Goal: Transaction & Acquisition: Purchase product/service

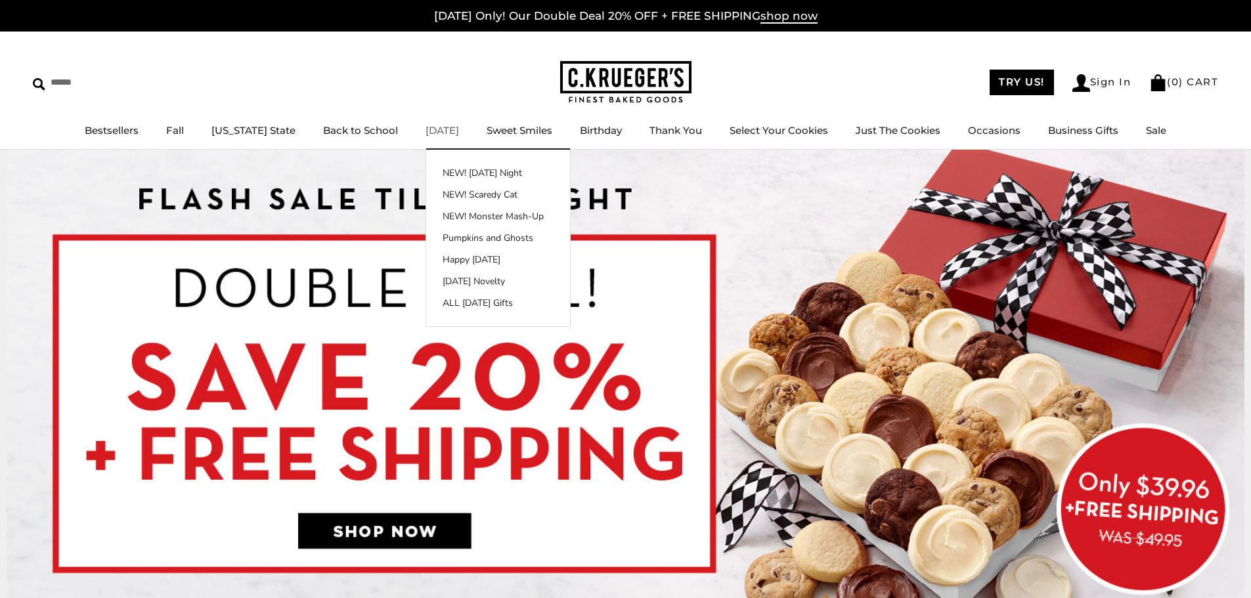
click at [428, 131] on link "[DATE]" at bounding box center [442, 130] width 33 height 12
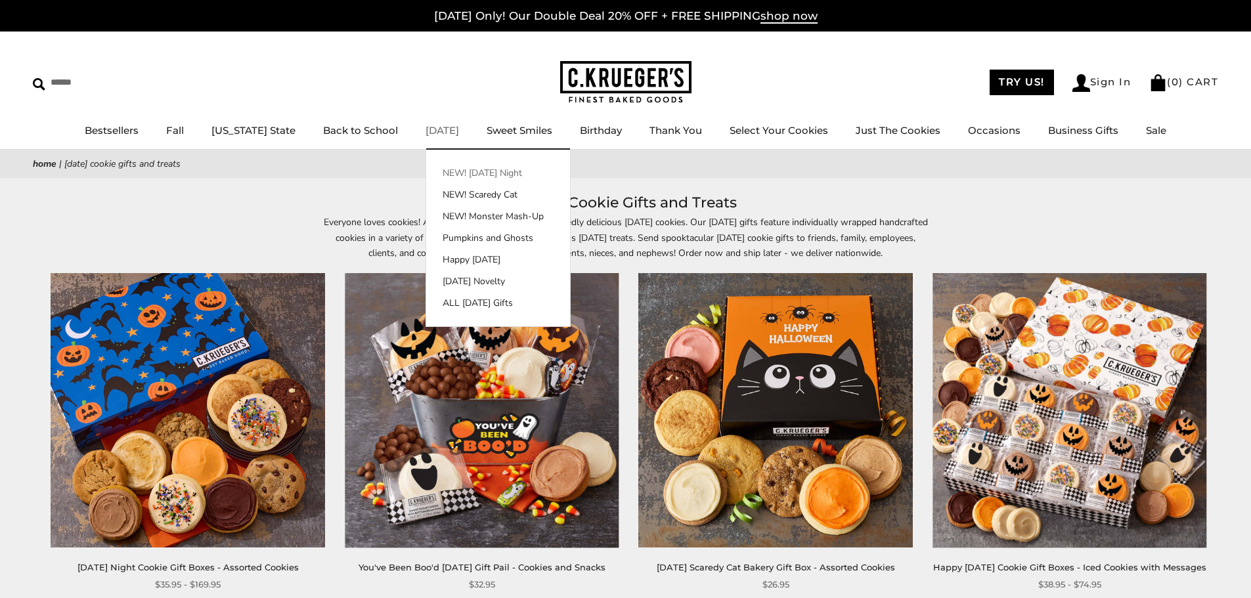
click at [481, 175] on link "NEW! [DATE] Night" at bounding box center [498, 173] width 144 height 14
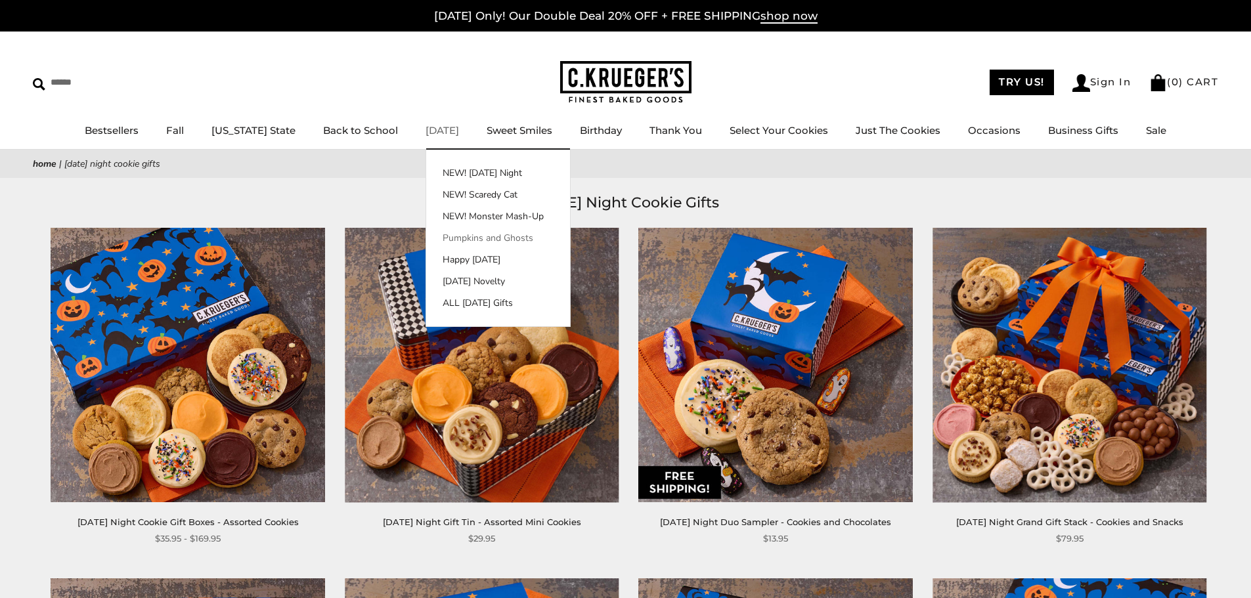
click at [464, 240] on link "Pumpkins and Ghosts" at bounding box center [498, 238] width 144 height 14
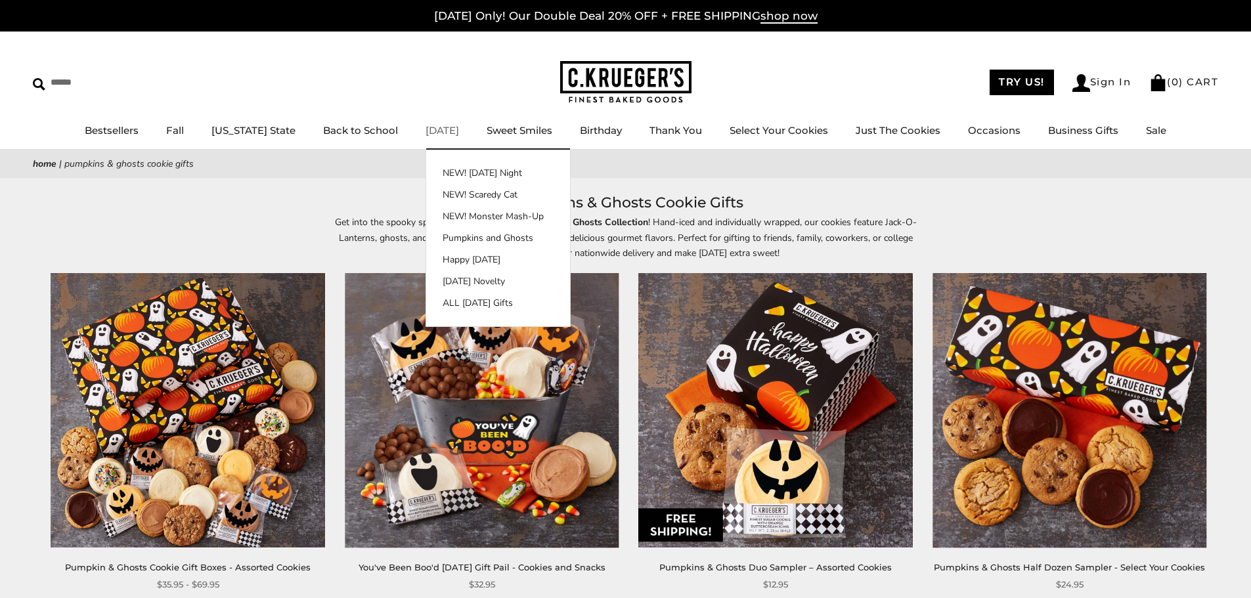
click at [427, 133] on link "[DATE]" at bounding box center [442, 130] width 33 height 12
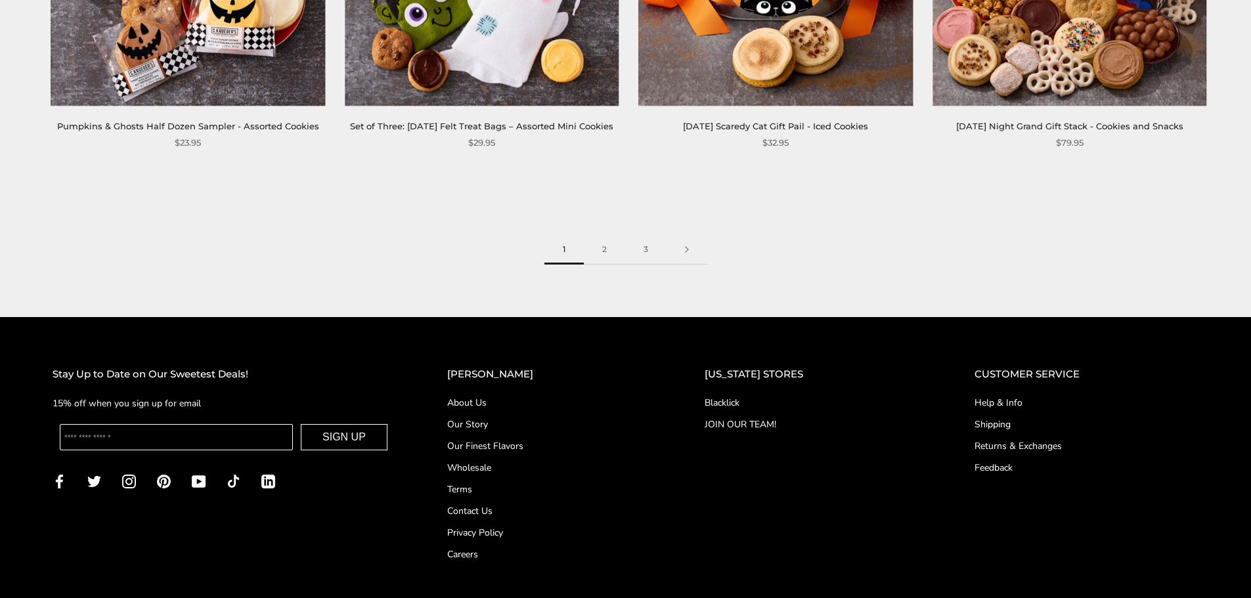
scroll to position [2233, 0]
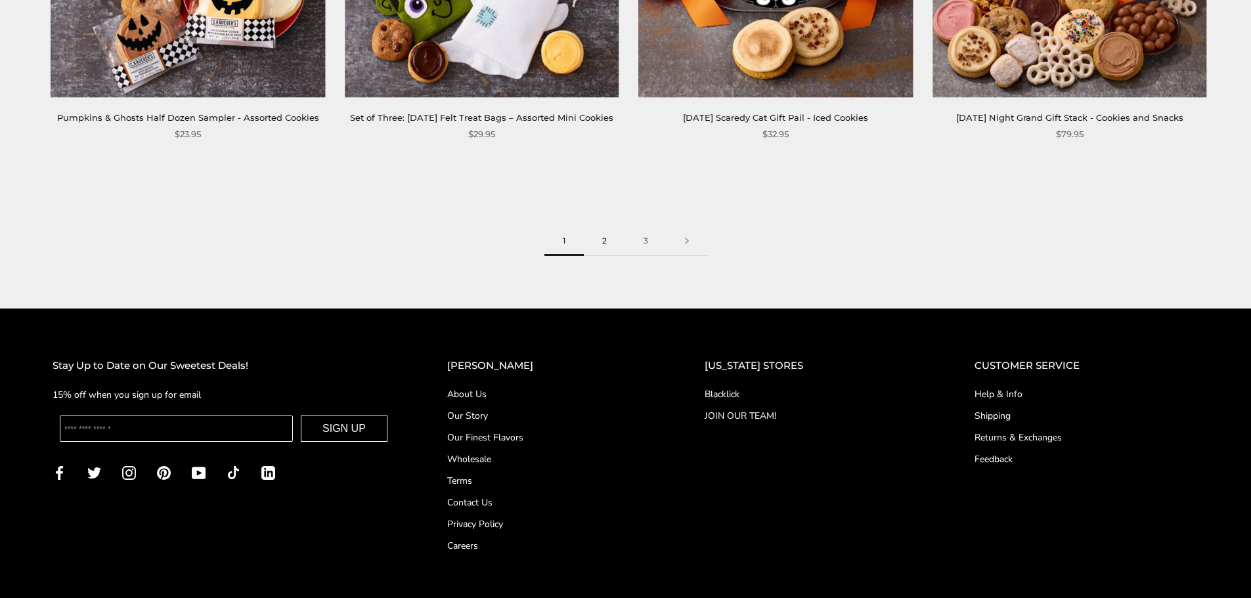
click at [596, 256] on link "2" at bounding box center [604, 242] width 41 height 30
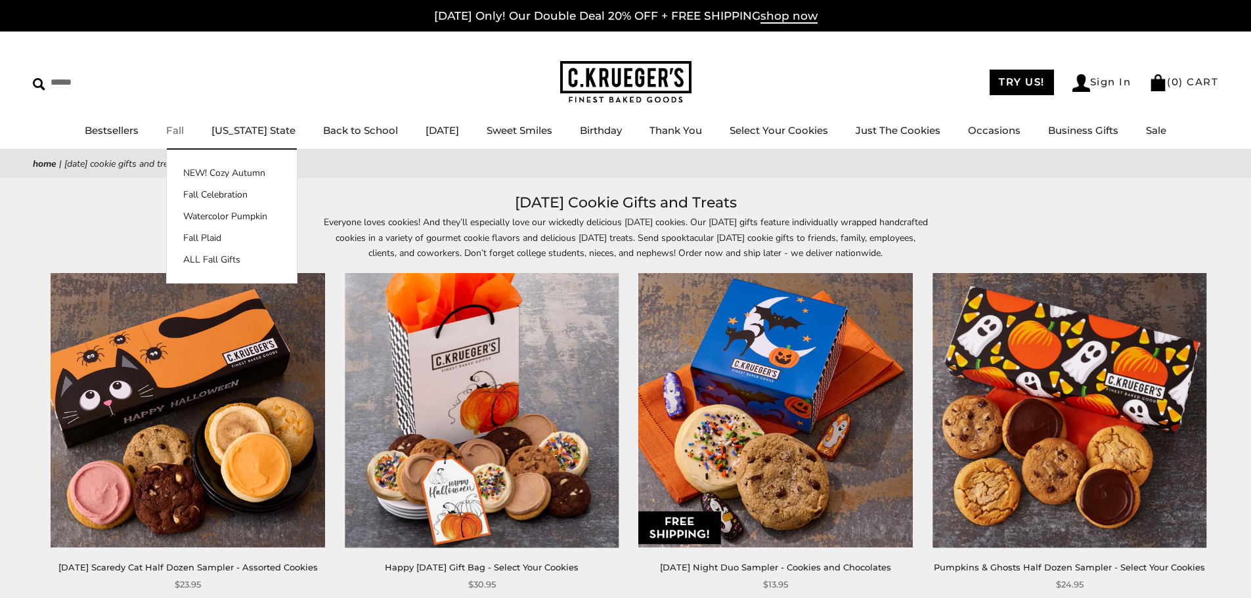
click at [184, 133] on link "Fall" at bounding box center [175, 130] width 18 height 12
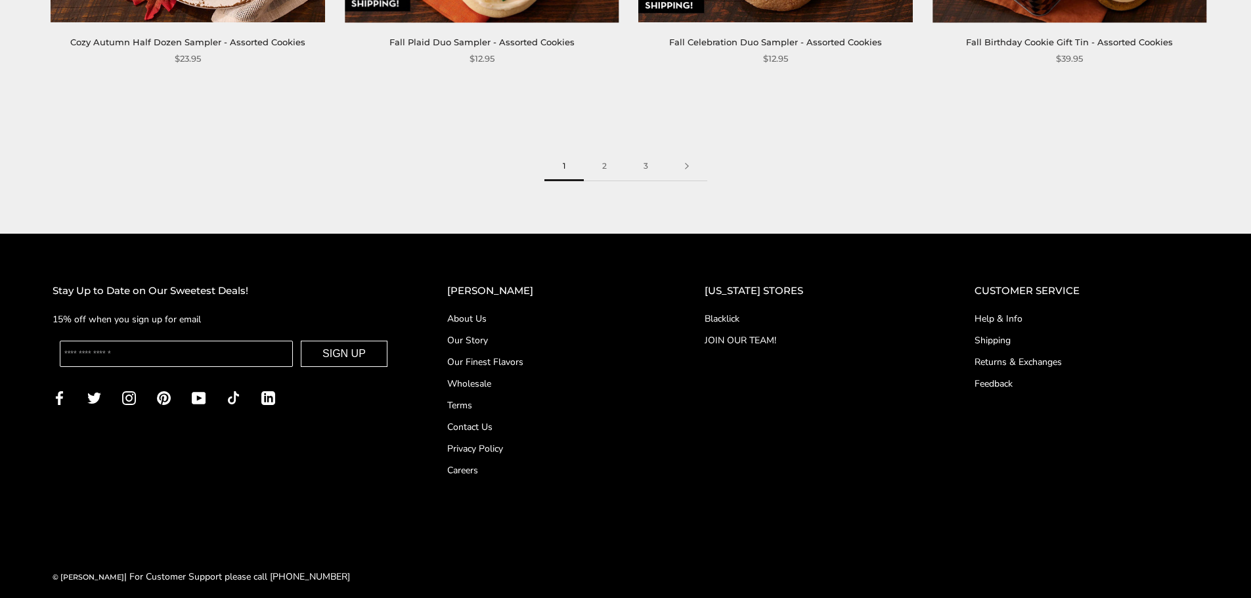
scroll to position [2310, 0]
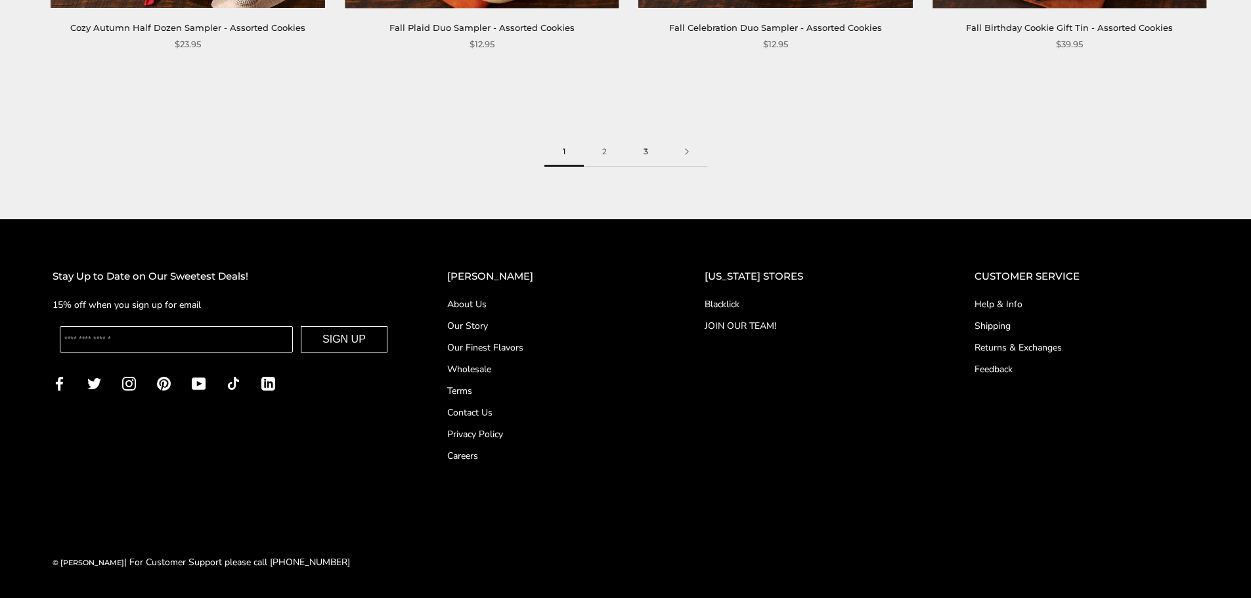
click at [652, 155] on link "3" at bounding box center [645, 152] width 41 height 30
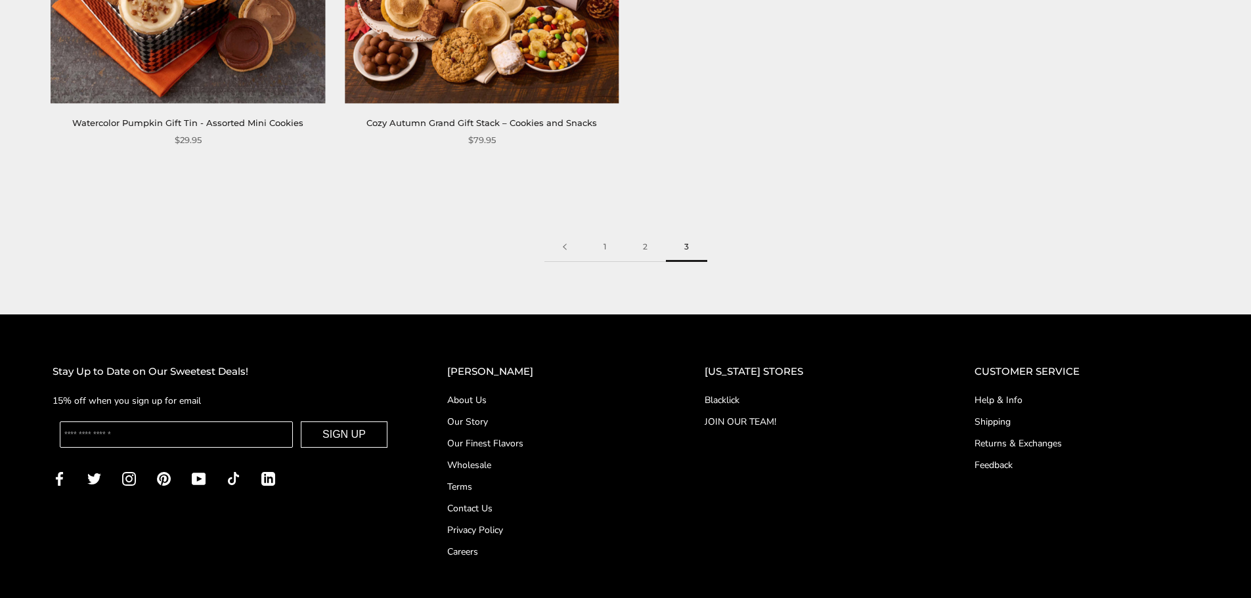
scroll to position [197, 0]
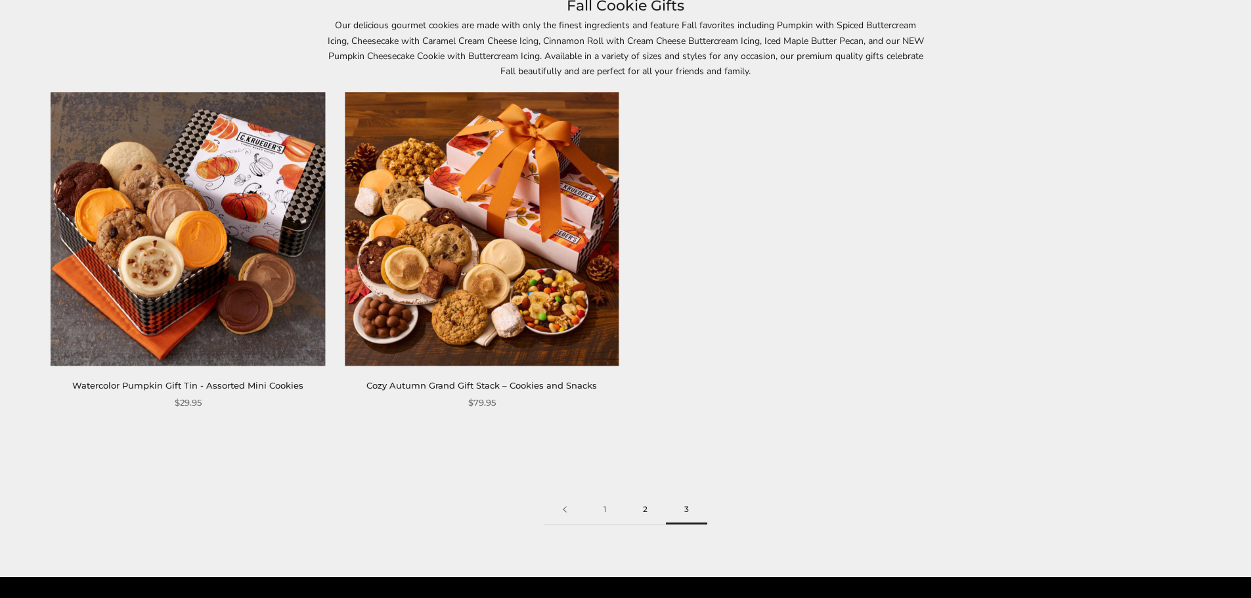
click at [642, 508] on link "2" at bounding box center [645, 510] width 41 height 30
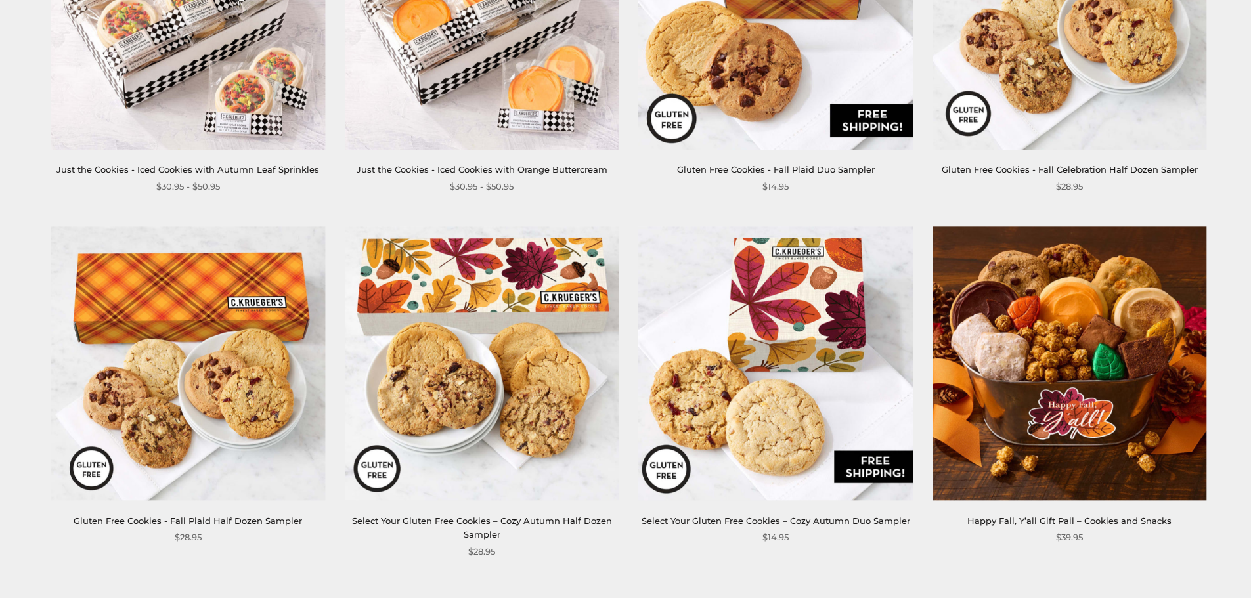
scroll to position [1839, 0]
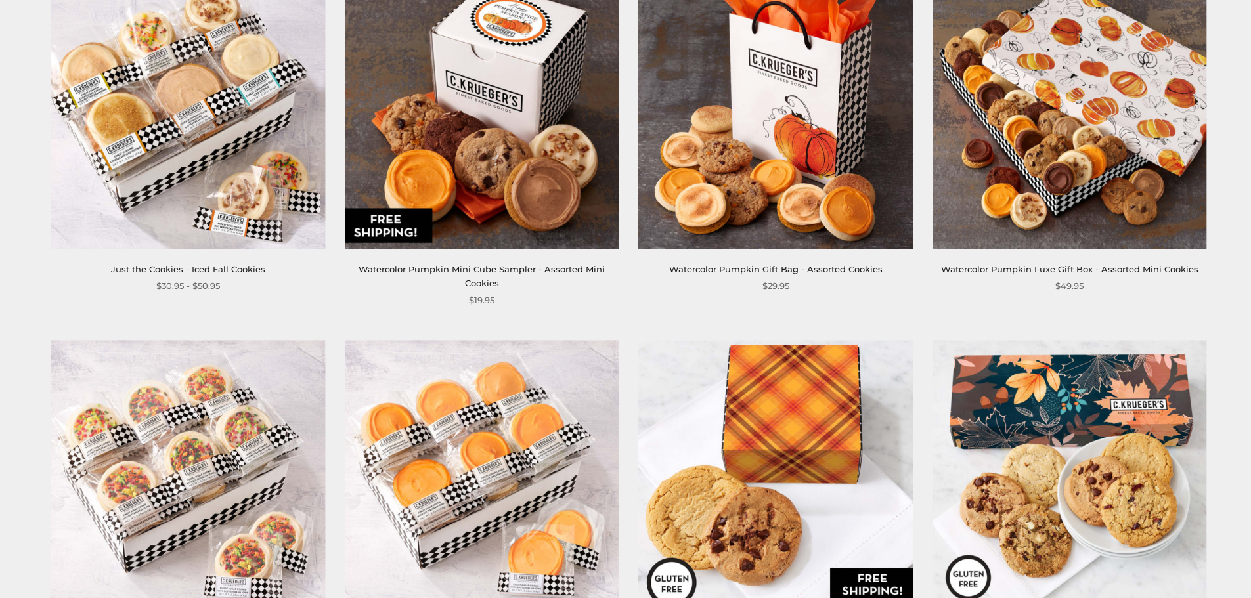
scroll to position [1117, 0]
